Goal: Information Seeking & Learning: Find specific fact

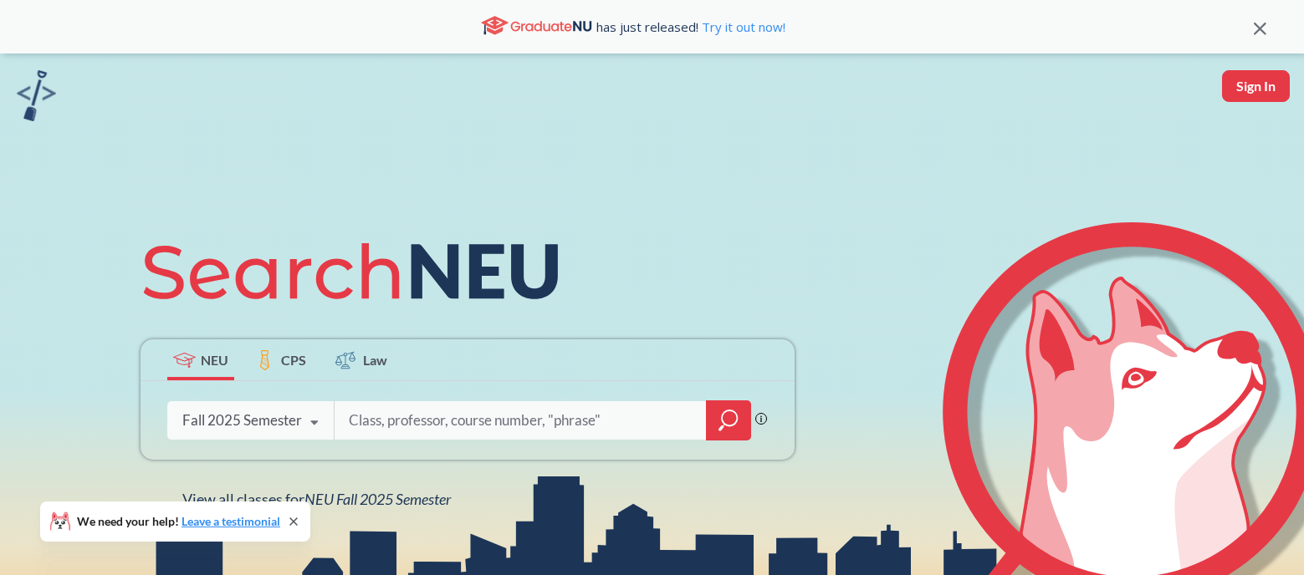
click at [417, 427] on input "search" at bounding box center [521, 420] width 348 height 35
type input "sttistical therm"
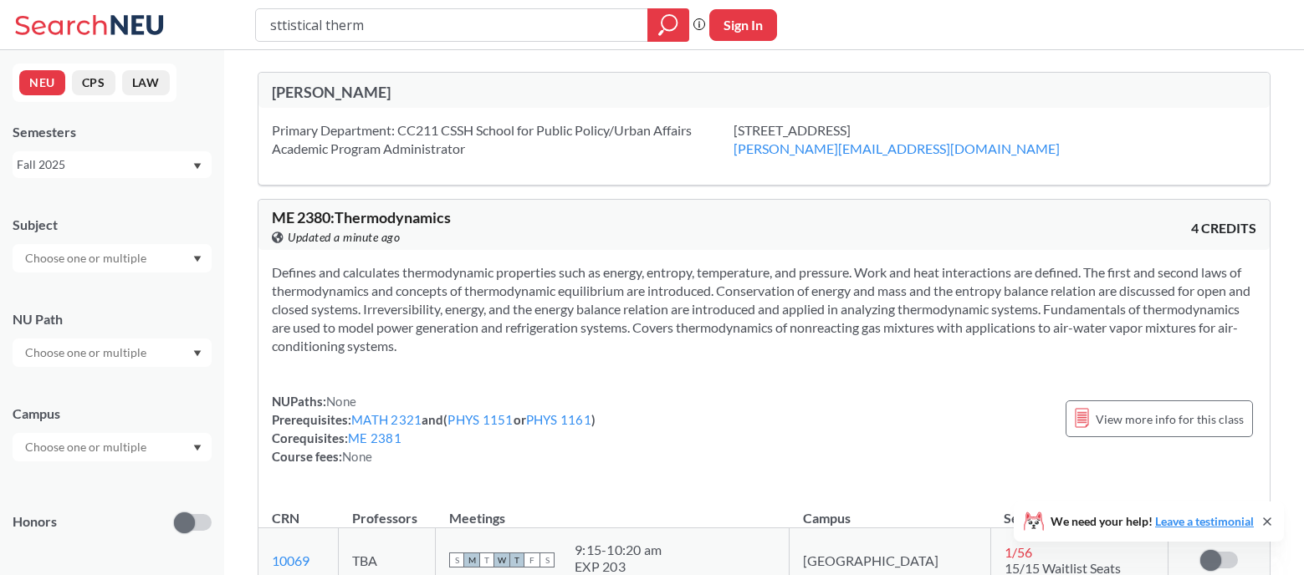
click at [285, 24] on input "sttistical therm" at bounding box center [451, 25] width 367 height 28
type input "statistical therm"
click at [414, 18] on input "statistical therm" at bounding box center [451, 25] width 367 height 28
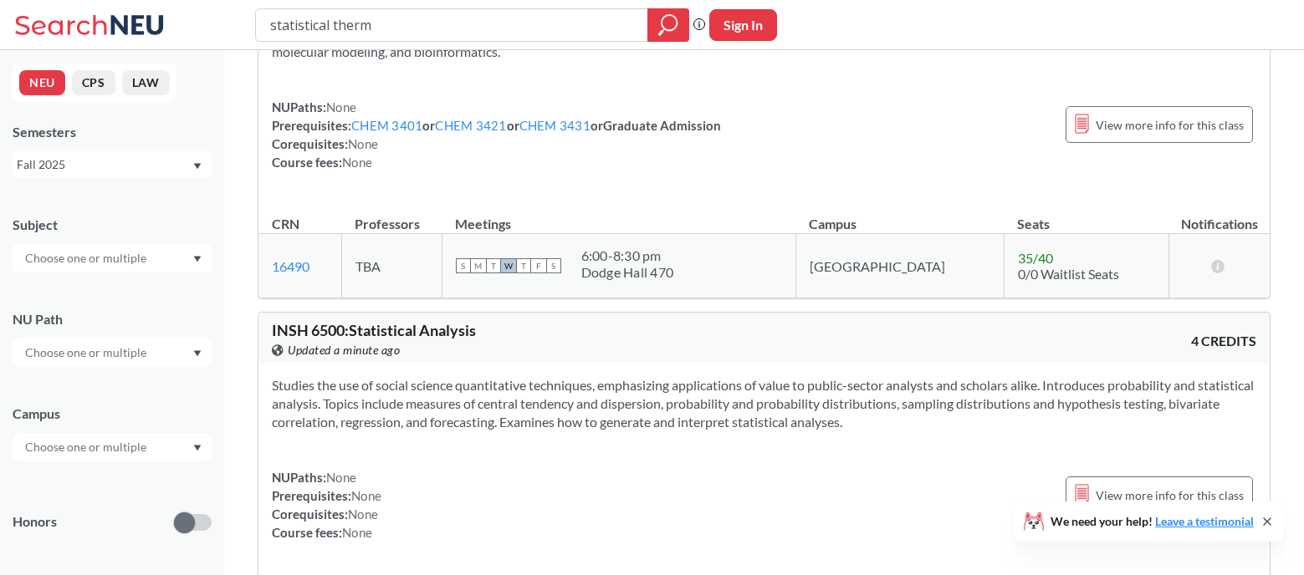
scroll to position [167, 0]
